Goal: Information Seeking & Learning: Learn about a topic

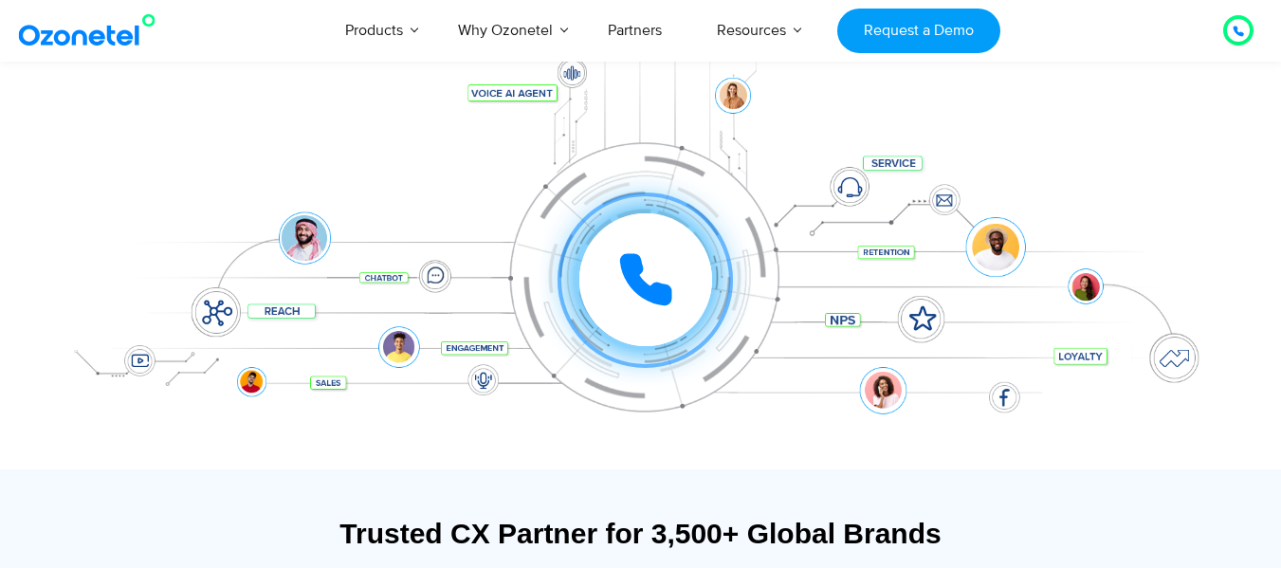
scroll to position [284, 0]
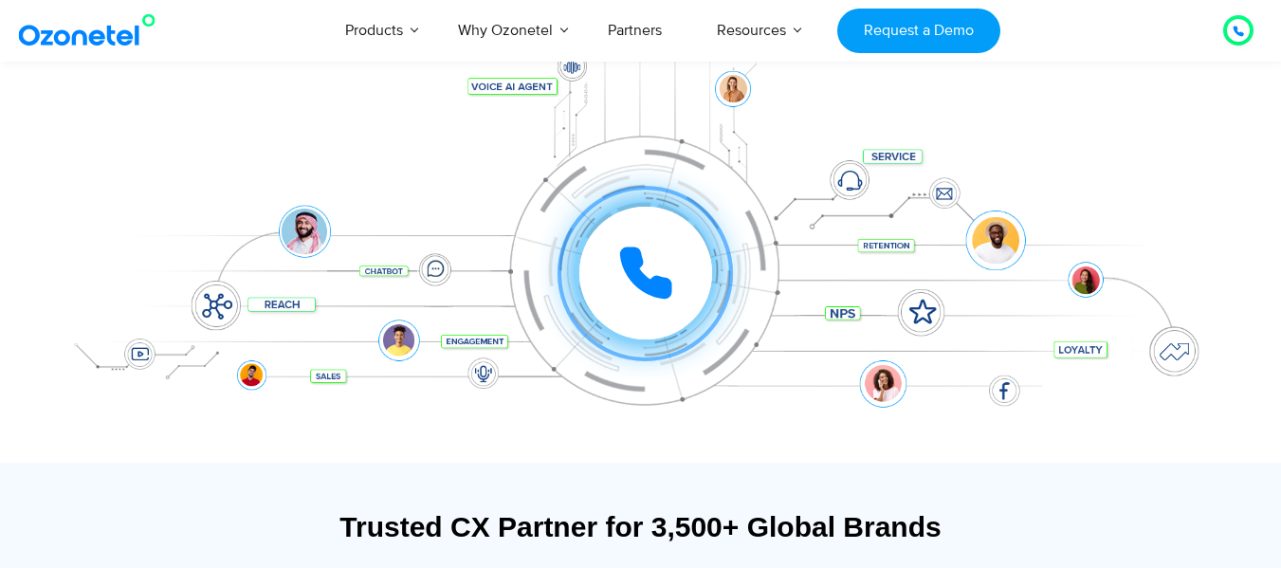
click at [683, 282] on div at bounding box center [645, 273] width 133 height 133
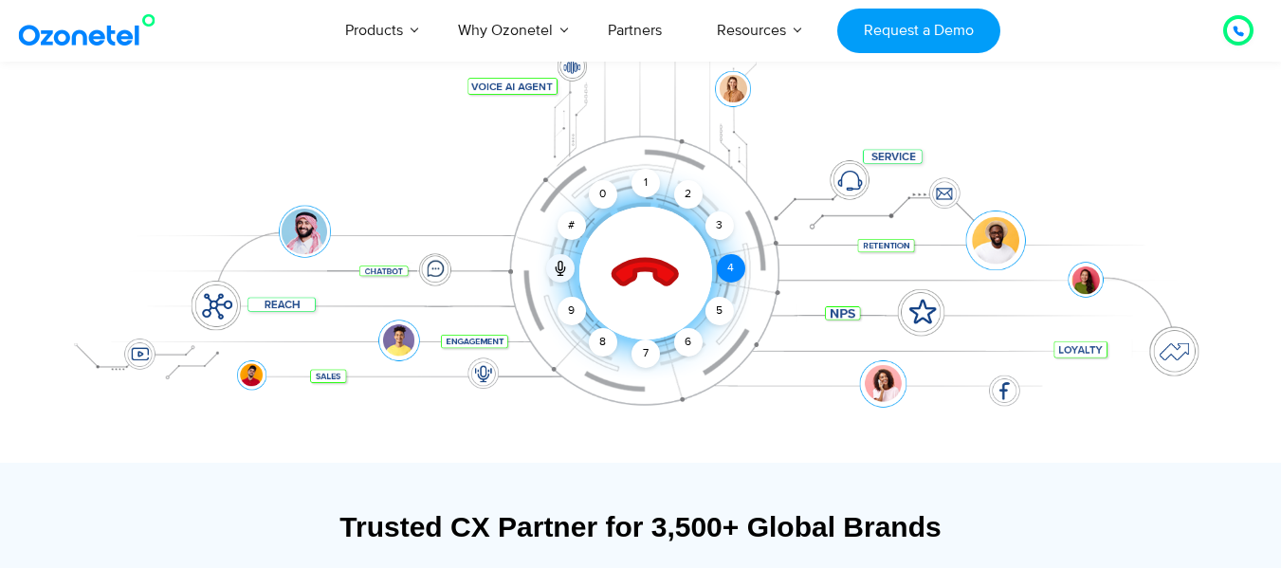
click at [736, 271] on div "4" at bounding box center [731, 268] width 28 height 28
click at [726, 266] on div "4" at bounding box center [731, 268] width 28 height 28
click at [719, 299] on div "5" at bounding box center [718, 311] width 28 height 28
click at [689, 336] on div "6" at bounding box center [688, 342] width 28 height 28
click at [597, 334] on div "8" at bounding box center [603, 342] width 28 height 28
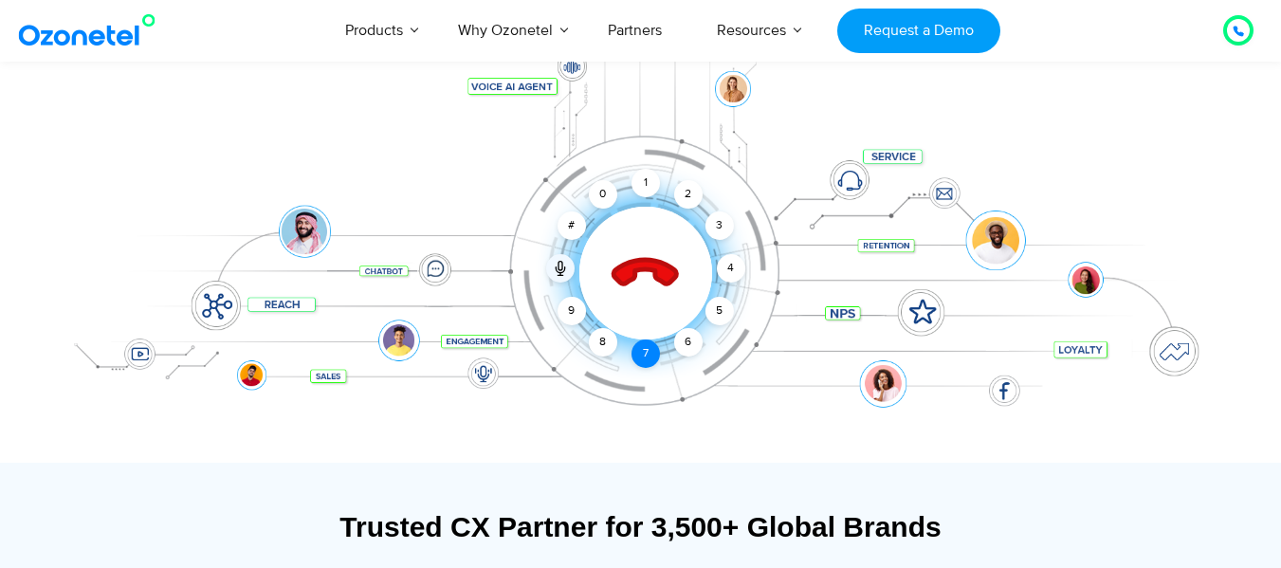
click at [635, 353] on div "7" at bounding box center [645, 353] width 28 height 28
click at [565, 300] on div "9" at bounding box center [571, 311] width 28 height 28
click at [715, 213] on div "3" at bounding box center [718, 225] width 28 height 28
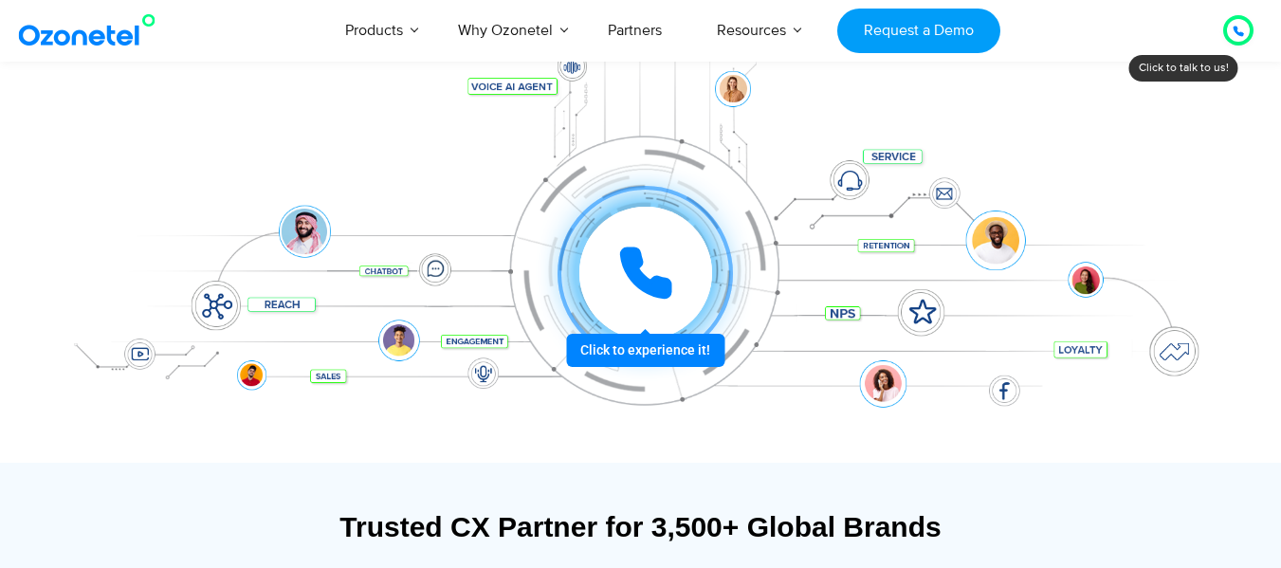
click at [686, 270] on div at bounding box center [645, 273] width 133 height 133
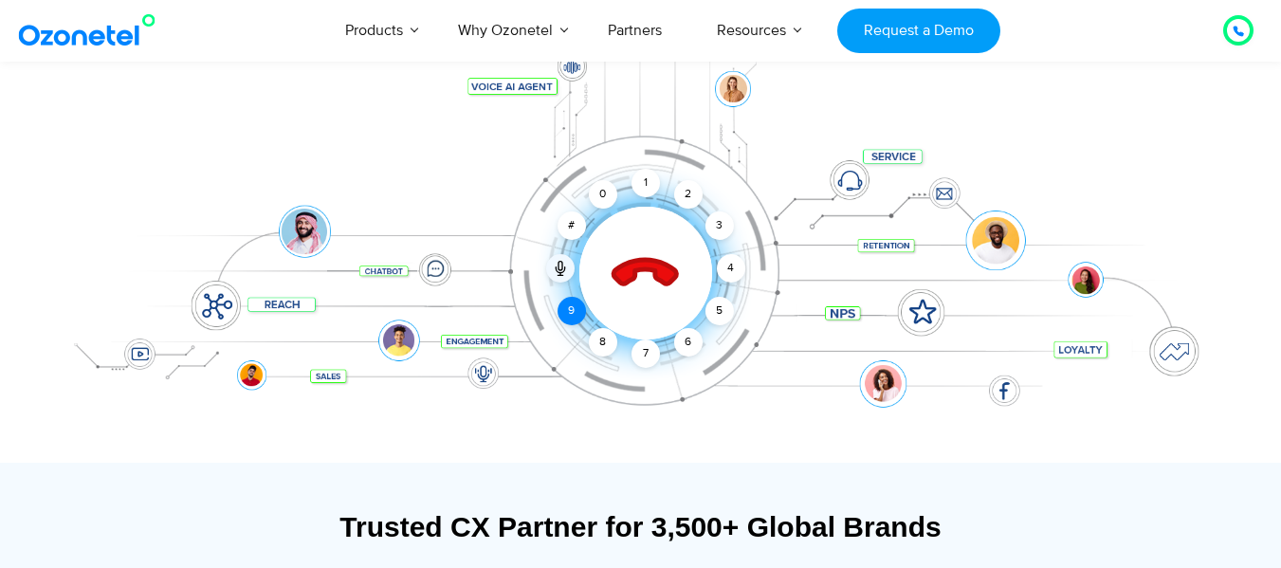
click at [585, 316] on div "Click to end call Call connected 1 2 3 4 5 6 7 8 9 # 0" at bounding box center [640, 235] width 1185 height 322
click at [576, 308] on div "9" at bounding box center [571, 311] width 28 height 28
click at [728, 241] on div "Click to end call Call connected 1 2 3 4 5 6 7 8 9 # 0" at bounding box center [645, 235] width 1175 height 76
click at [723, 230] on div "3" at bounding box center [718, 225] width 28 height 28
click at [725, 258] on div "4" at bounding box center [731, 268] width 28 height 28
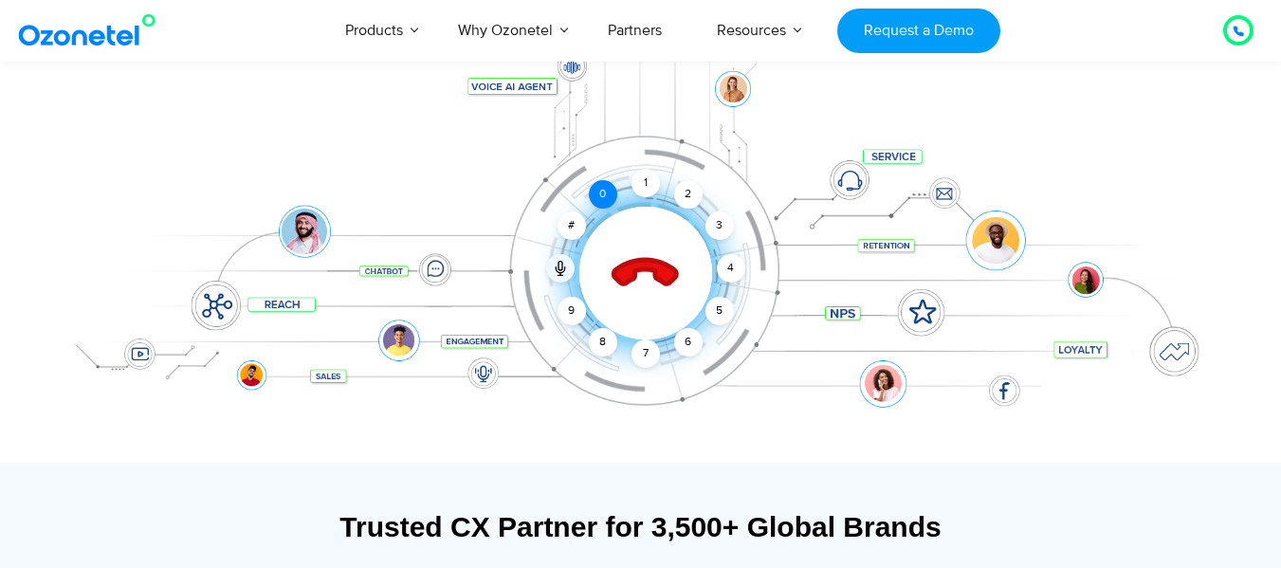
click at [599, 195] on div "0" at bounding box center [603, 194] width 28 height 28
click at [571, 307] on div "9" at bounding box center [571, 311] width 28 height 28
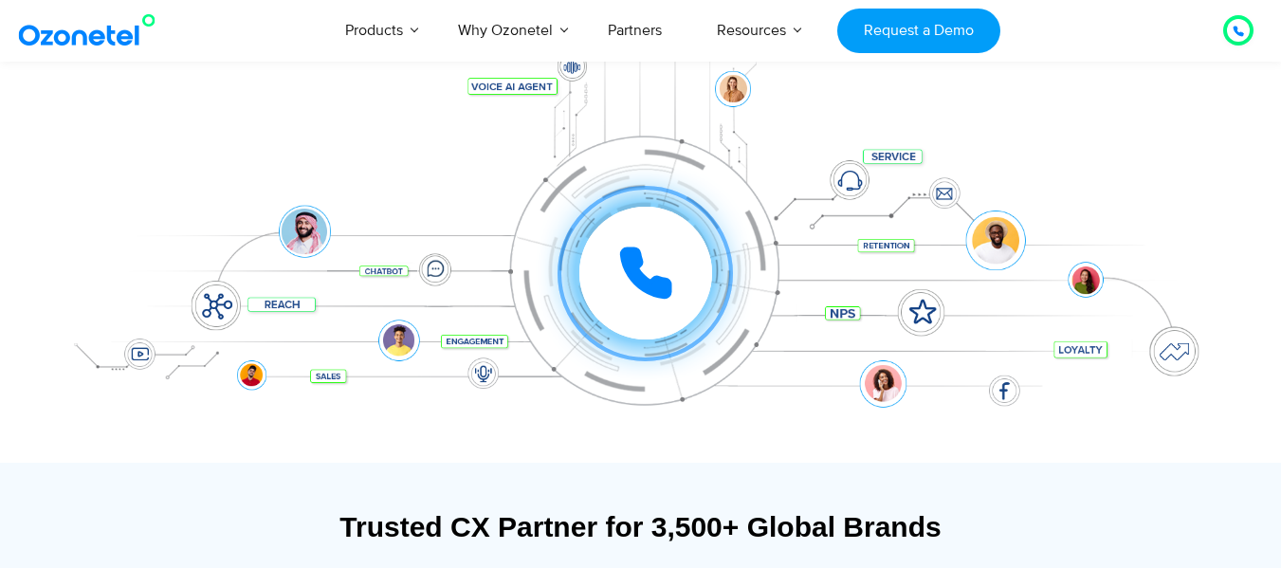
click at [474, 152] on div "Click to experience it! Call ended 1 2 3 4 5 6 7 8 9 # 0" at bounding box center [640, 235] width 1185 height 322
click at [672, 269] on icon at bounding box center [645, 273] width 57 height 57
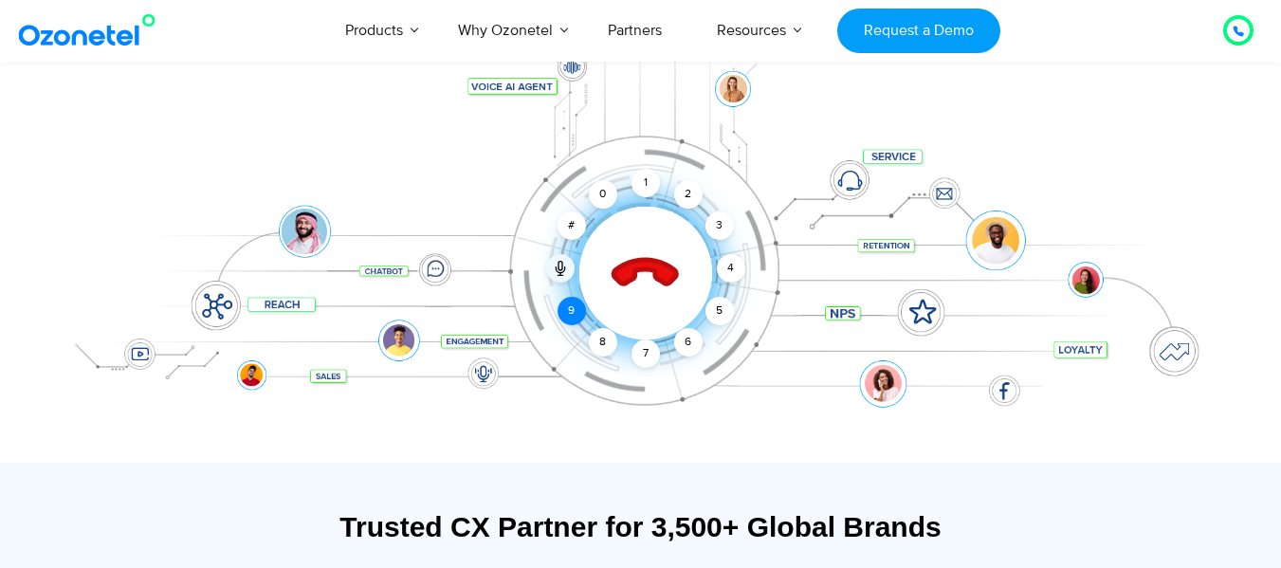
click at [572, 307] on div "9" at bounding box center [571, 311] width 28 height 28
click at [716, 222] on div "3" at bounding box center [718, 225] width 28 height 28
click at [734, 275] on div "4" at bounding box center [731, 268] width 28 height 28
click at [610, 199] on div "0" at bounding box center [603, 194] width 28 height 28
click at [574, 314] on div "9" at bounding box center [571, 311] width 28 height 28
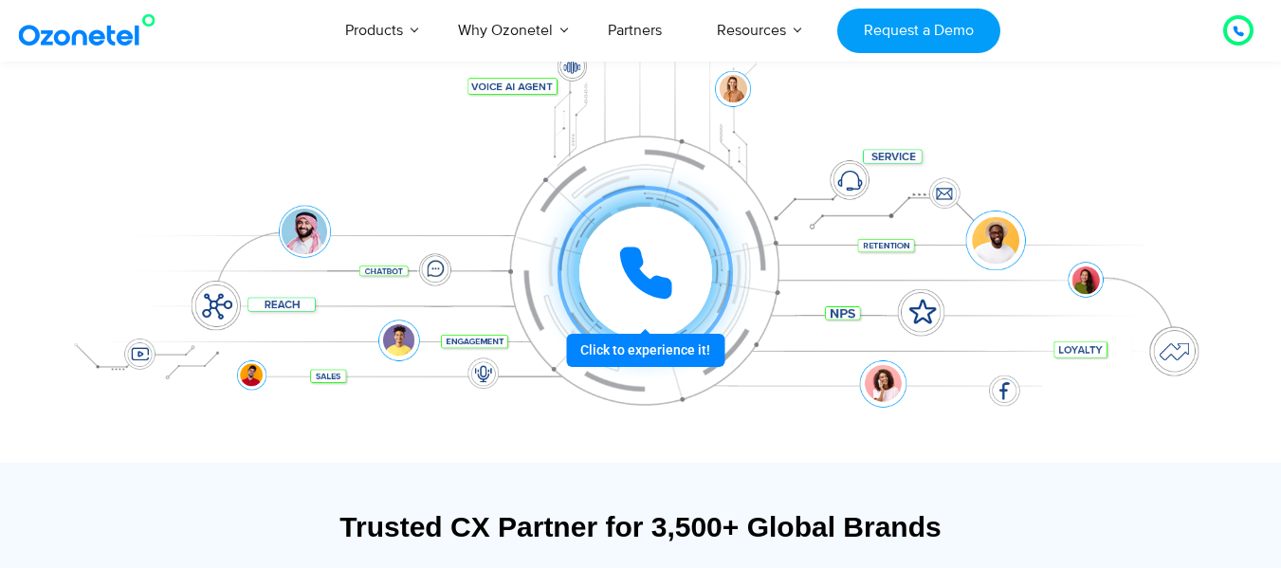
drag, startPoint x: 638, startPoint y: 274, endPoint x: 650, endPoint y: 290, distance: 20.3
click at [638, 275] on icon at bounding box center [645, 272] width 47 height 47
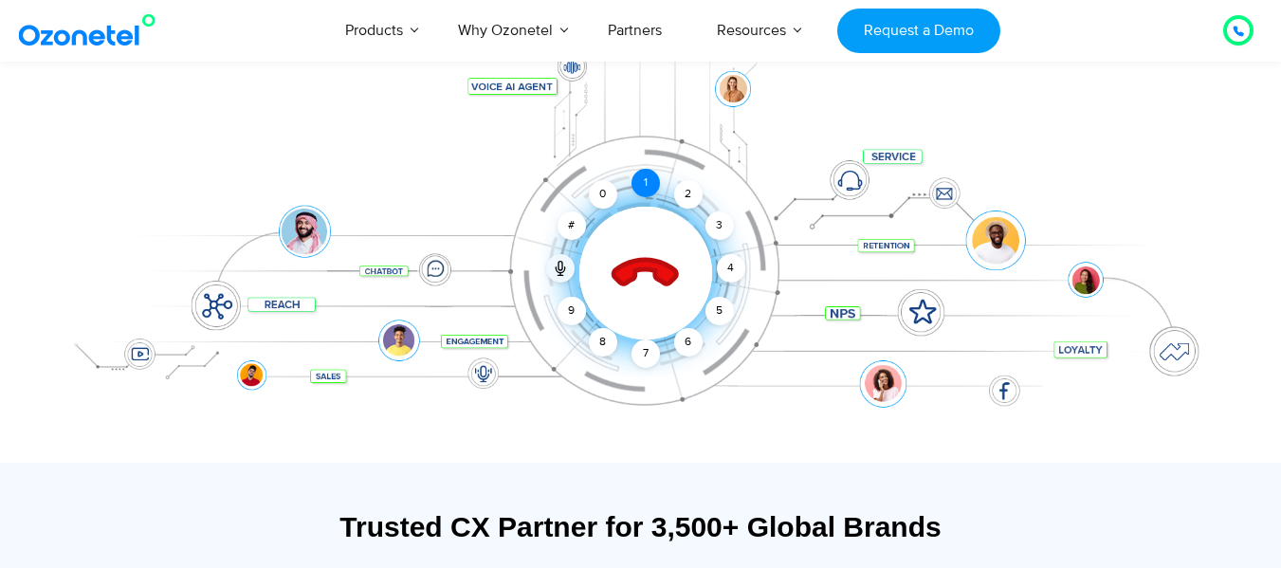
click at [645, 169] on div "1" at bounding box center [645, 183] width 28 height 28
click at [678, 274] on icon at bounding box center [644, 274] width 66 height 66
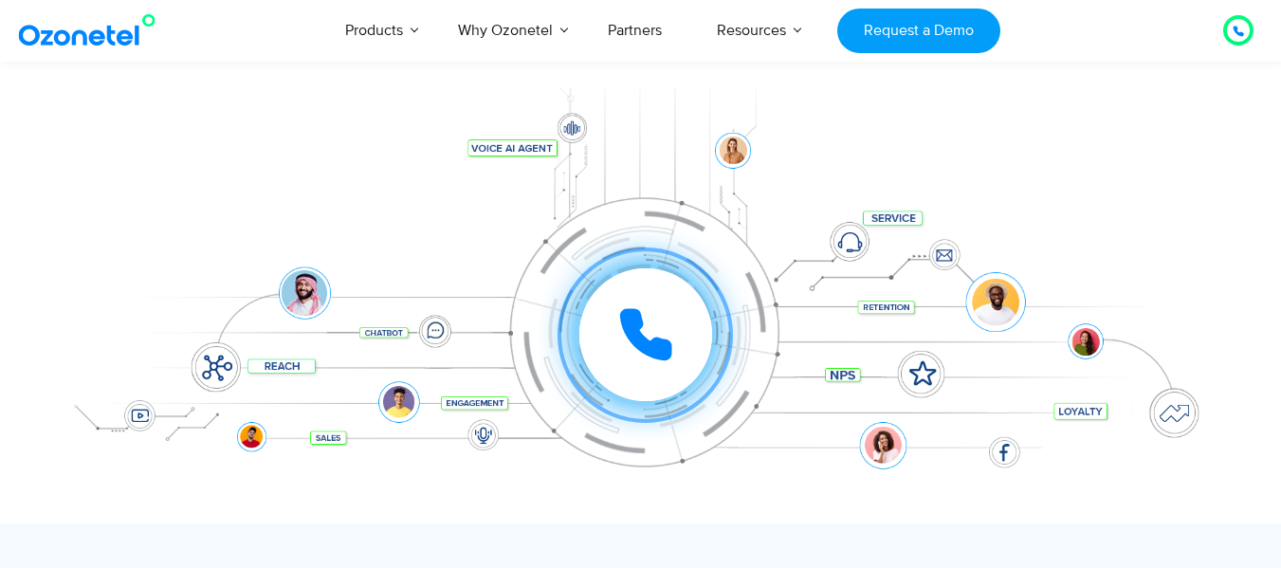
scroll to position [190, 0]
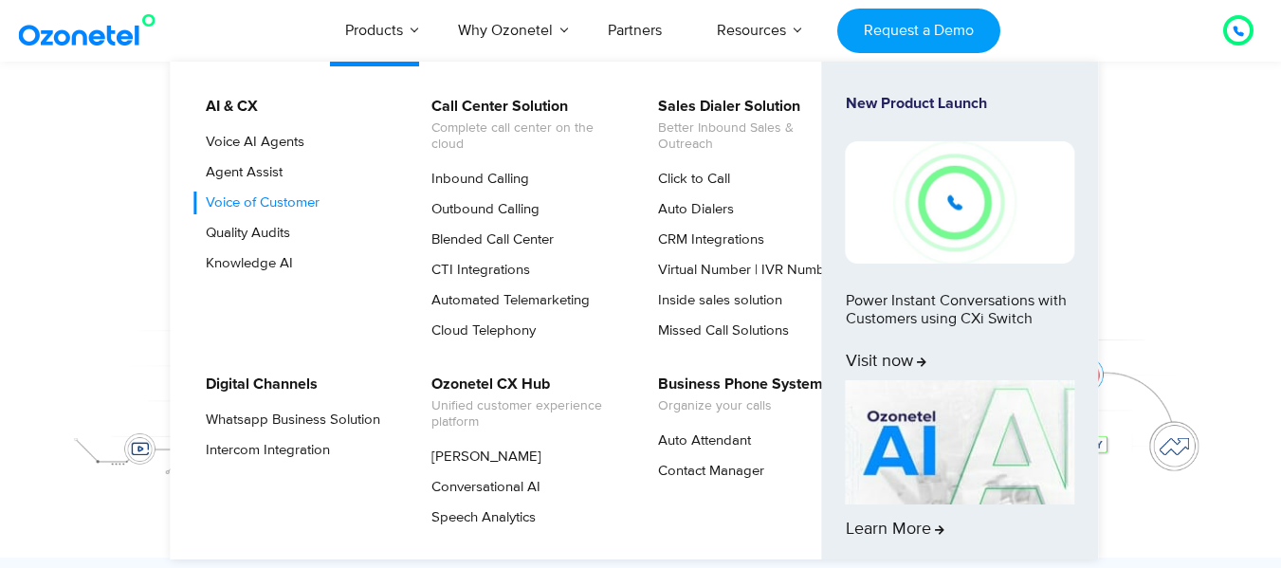
click at [293, 198] on link "Voice of Customer" at bounding box center [257, 202] width 129 height 23
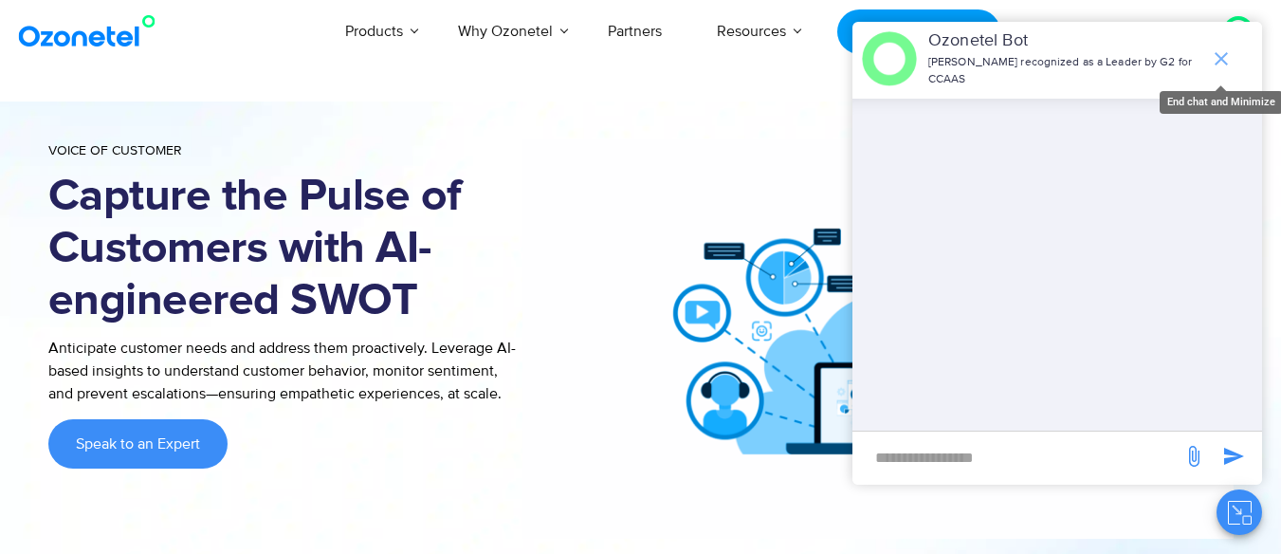
click at [1217, 47] on icon "end chat or minimize" at bounding box center [1220, 58] width 23 height 23
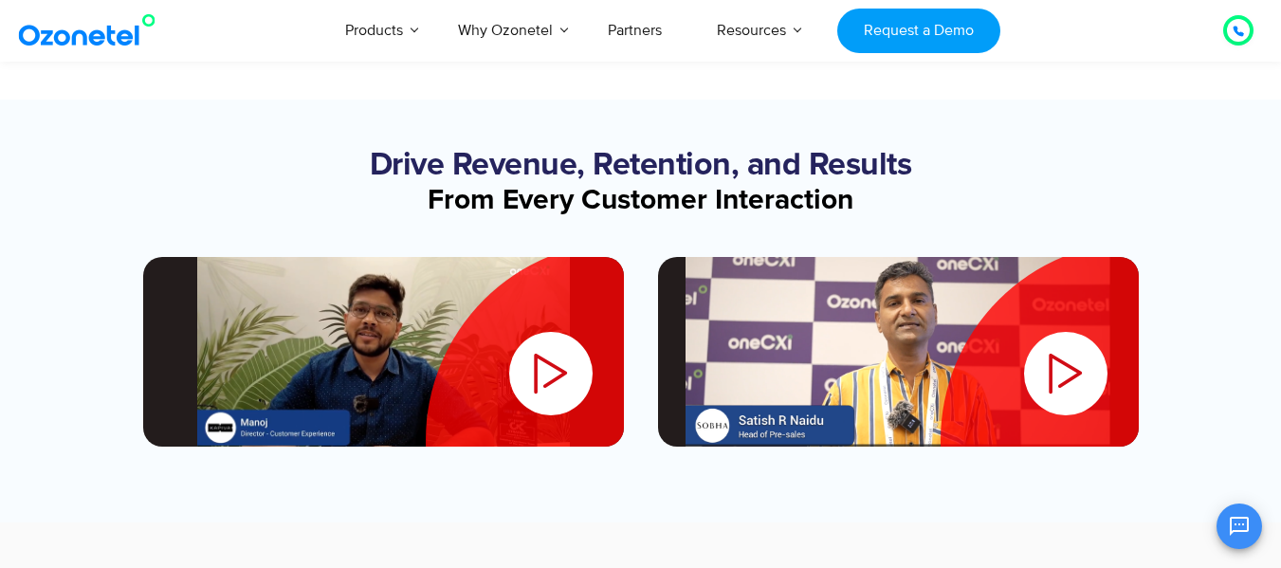
scroll to position [2367, 0]
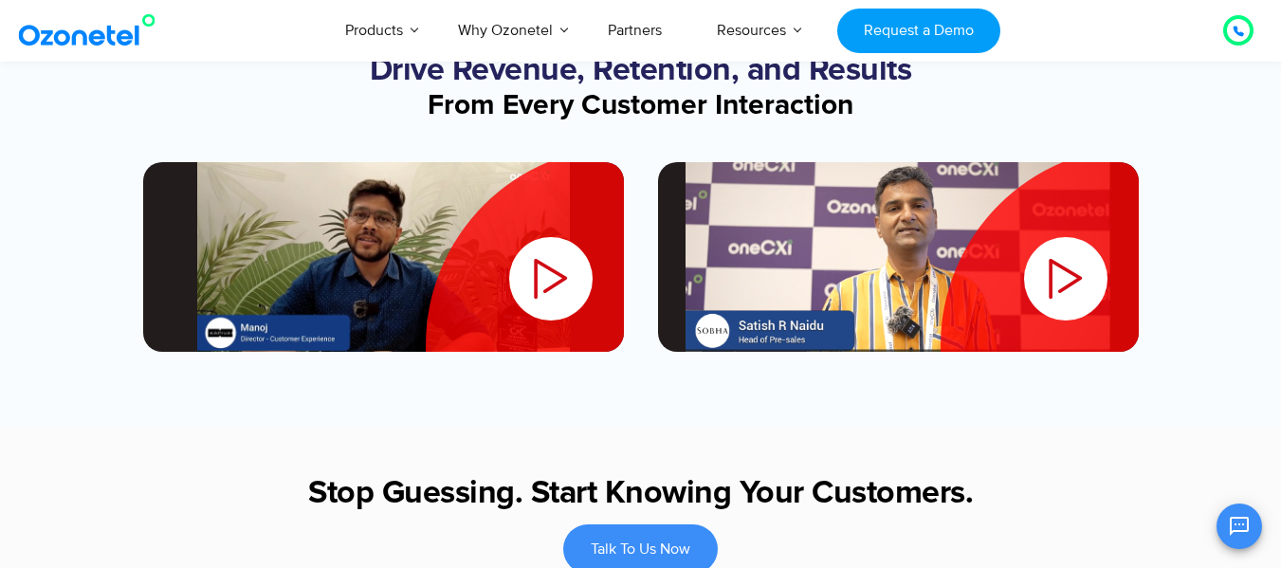
click at [811, 553] on div "Talk To Us Now" at bounding box center [641, 548] width 1090 height 49
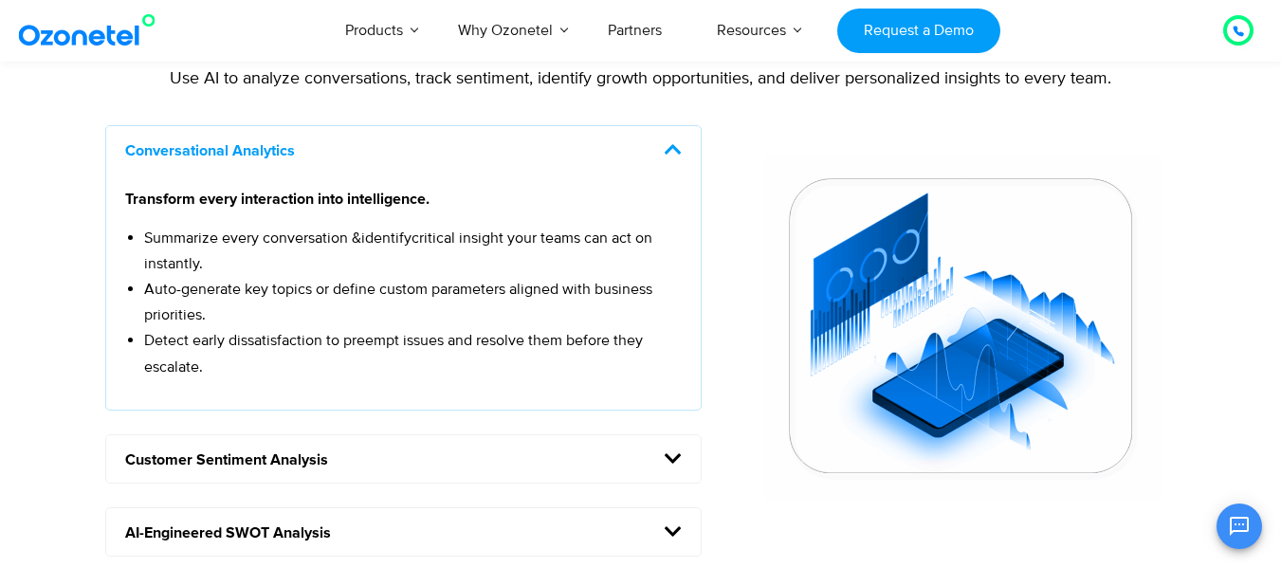
scroll to position [1695, 0]
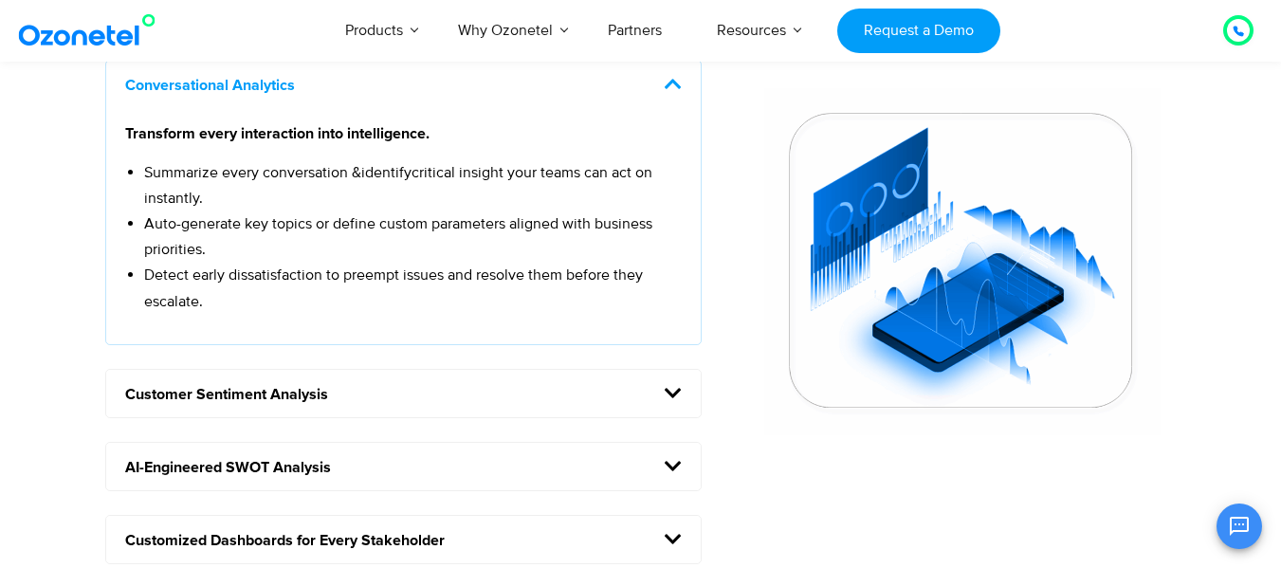
click at [403, 467] on h5 "AI-Engineered SWOT Analysis" at bounding box center [403, 466] width 595 height 47
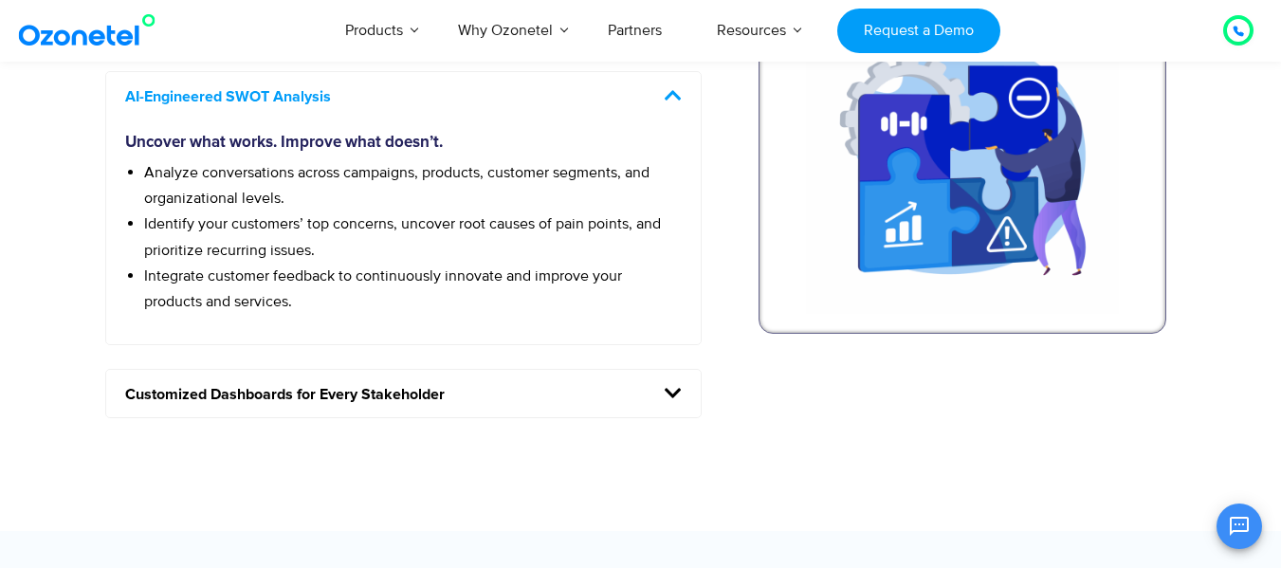
scroll to position [1652, 0]
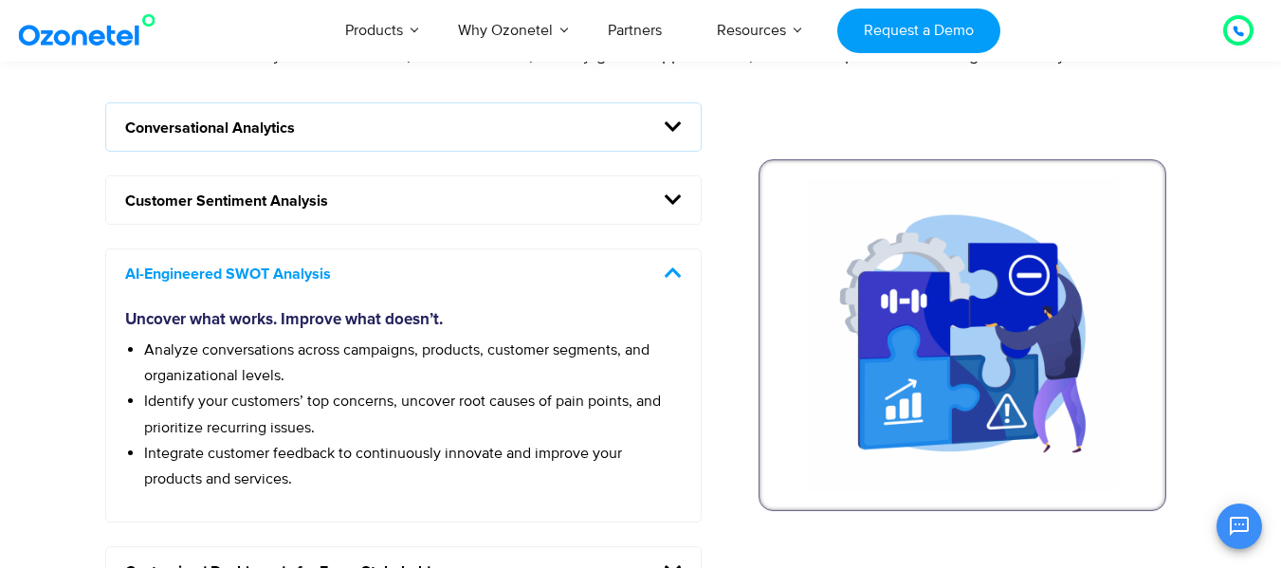
click at [469, 282] on h5 "AI-Engineered SWOT Analysis" at bounding box center [403, 272] width 595 height 47
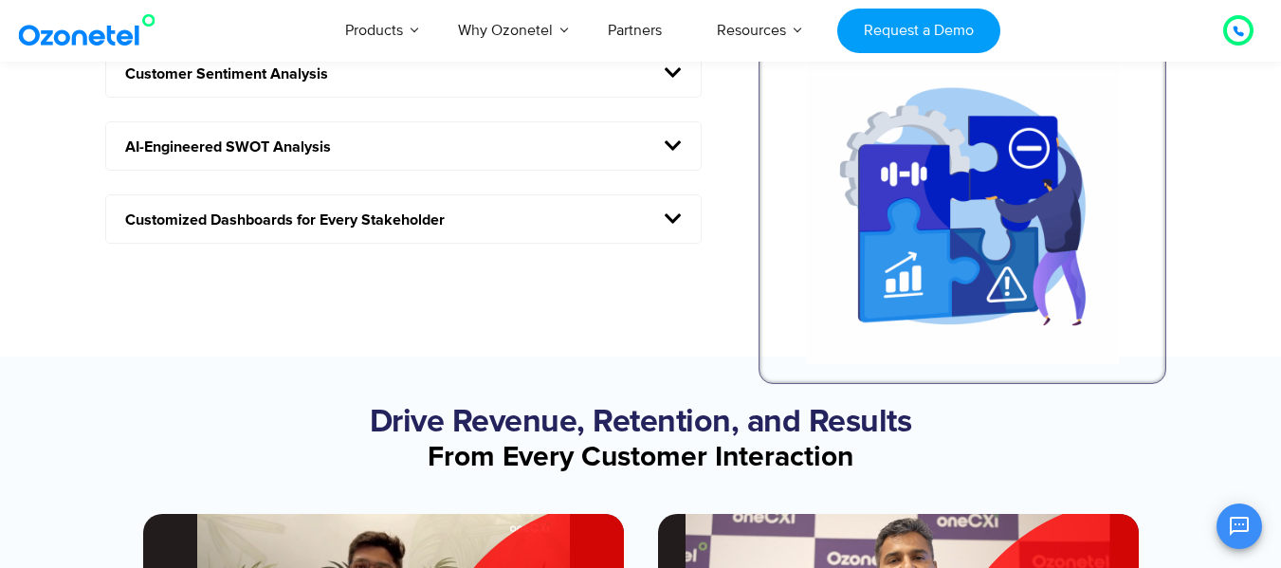
scroll to position [1777, 0]
